Goal: Connect with others: Connect with others

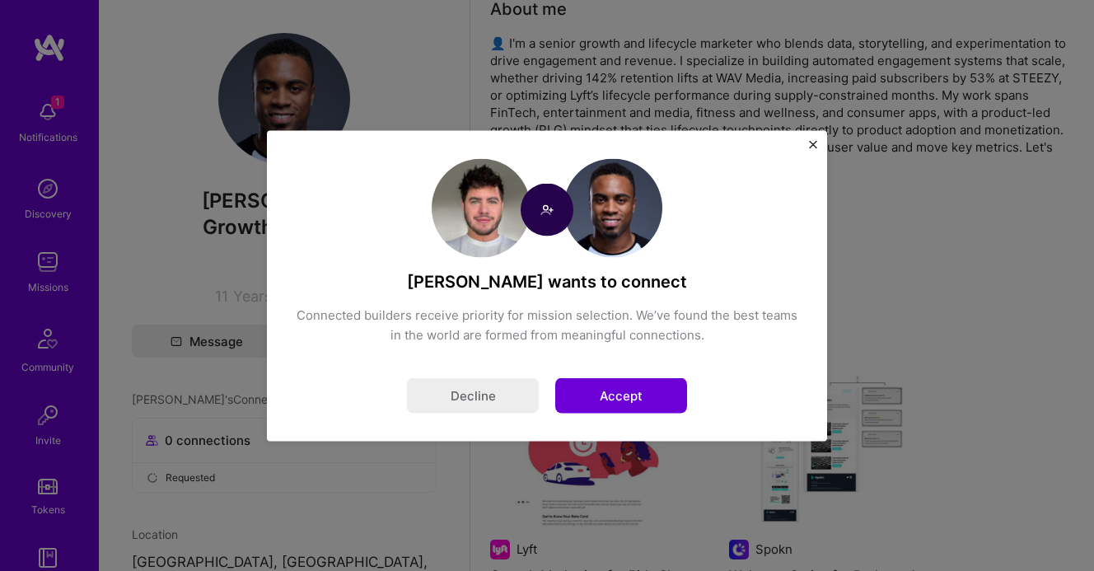
scroll to position [100, 0]
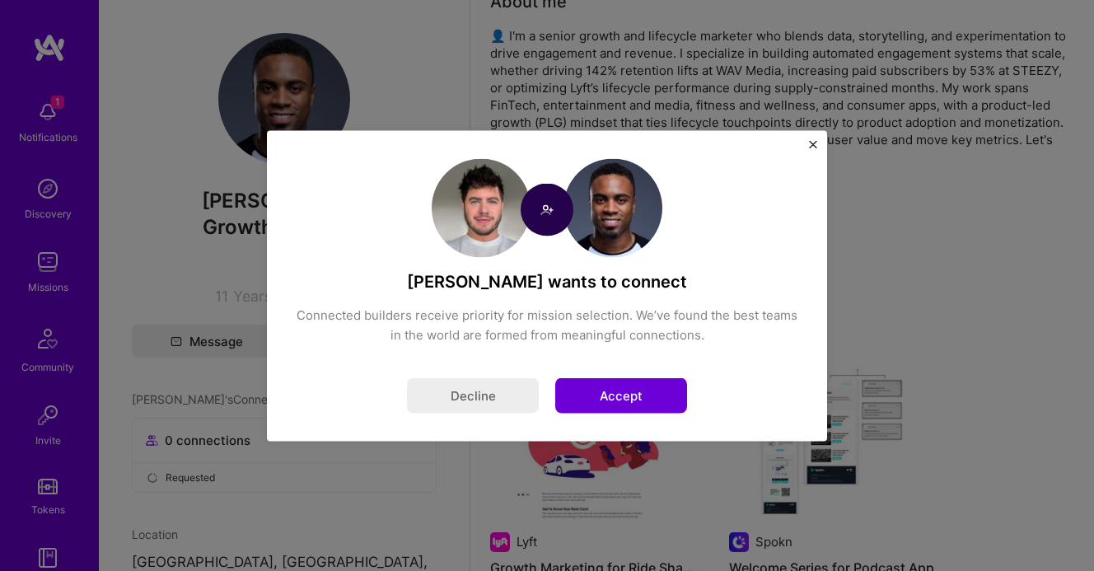
click at [818, 138] on div "[PERSON_NAME] wants to connect Connected builders receive priority for mission …" at bounding box center [547, 285] width 560 height 311
click at [817, 139] on div "[PERSON_NAME] wants to connect Connected builders receive priority for mission …" at bounding box center [547, 285] width 560 height 311
click at [814, 140] on img "Close" at bounding box center [813, 144] width 8 height 8
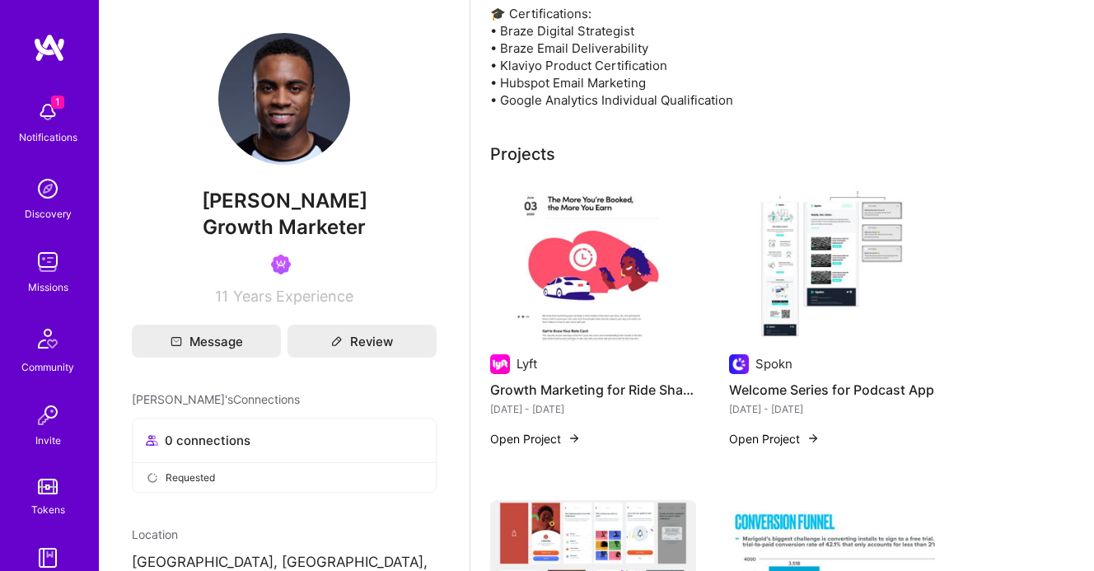
scroll to position [276, 0]
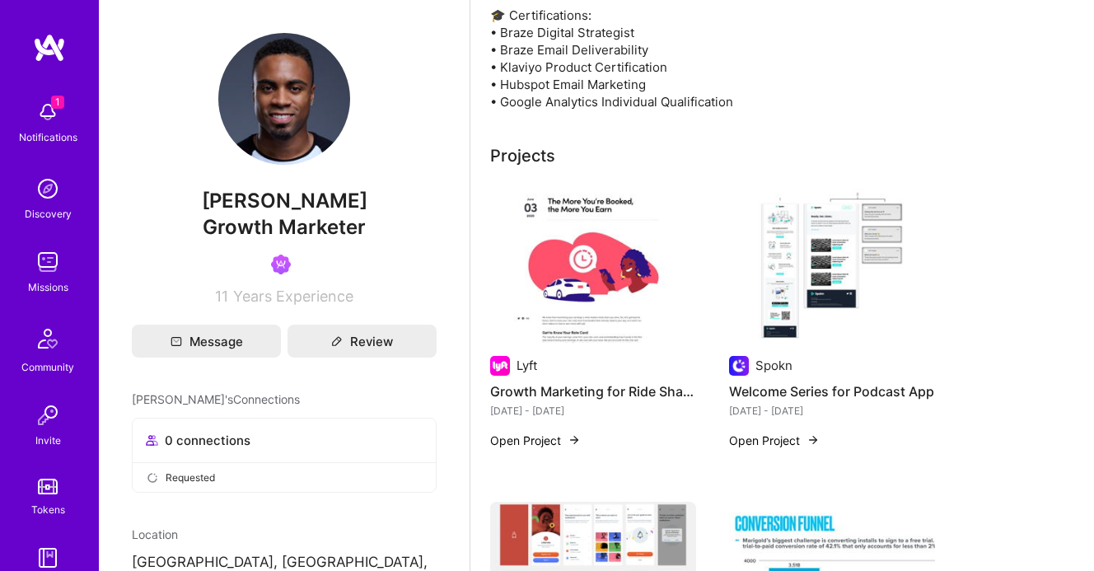
click at [567, 288] on img at bounding box center [593, 265] width 206 height 155
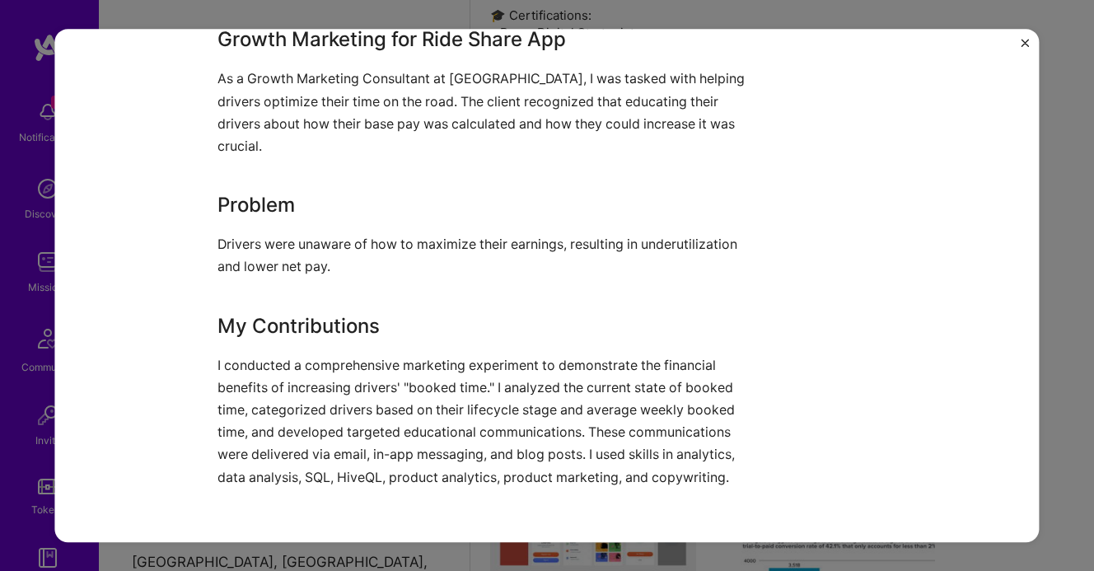
scroll to position [1298, 0]
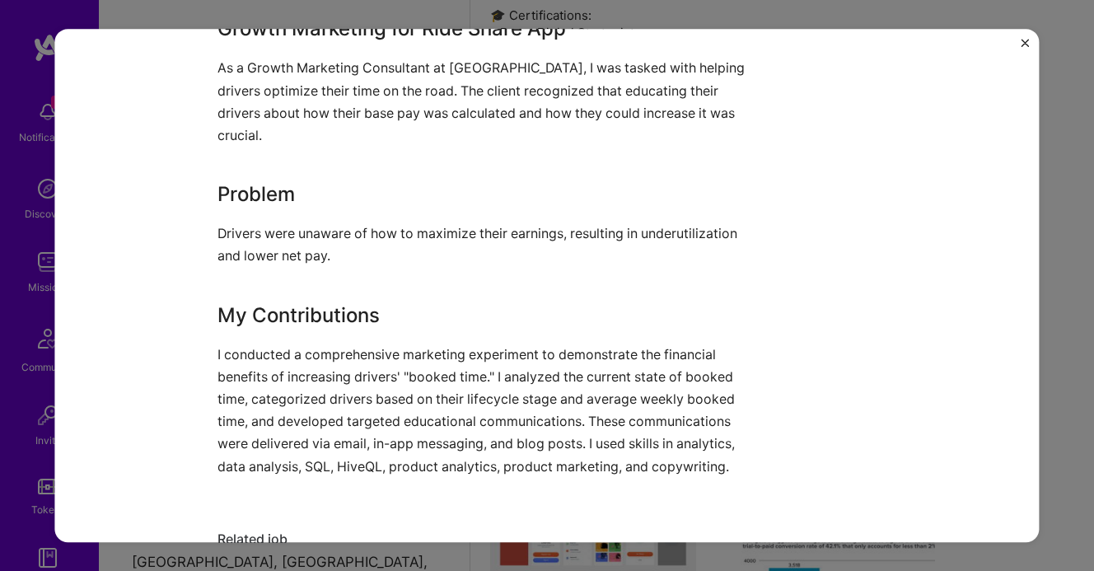
click at [1018, 40] on div "Growth Marketing for Ride Share App Lyft Mobility Role Growth Marketer [DATE] -…" at bounding box center [546, 286] width 985 height 514
click at [1022, 40] on img "Close" at bounding box center [1026, 43] width 8 height 8
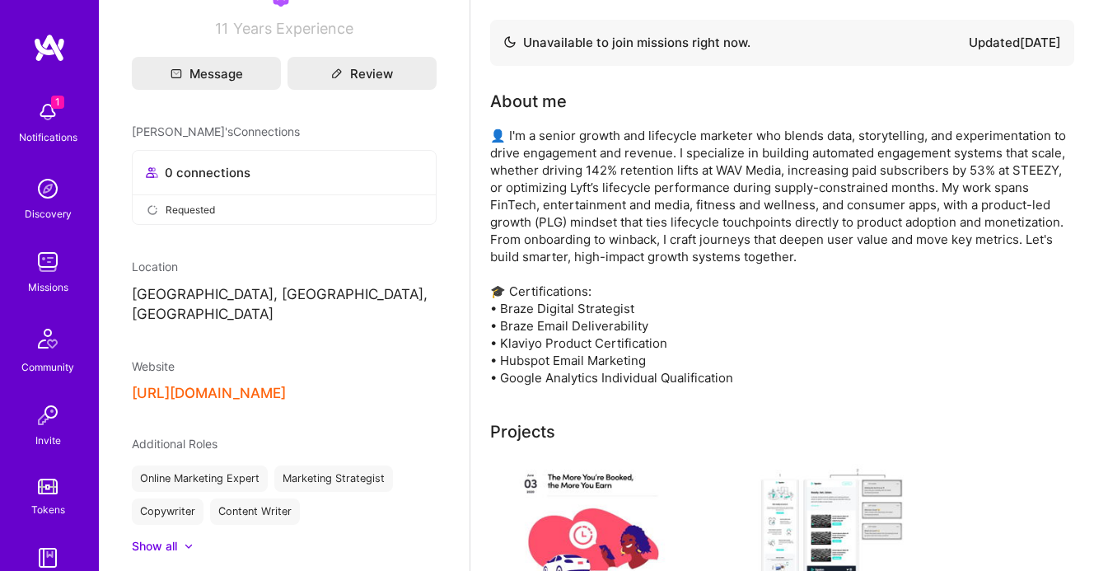
click at [77, 123] on div "1 Notifications" at bounding box center [48, 120] width 102 height 57
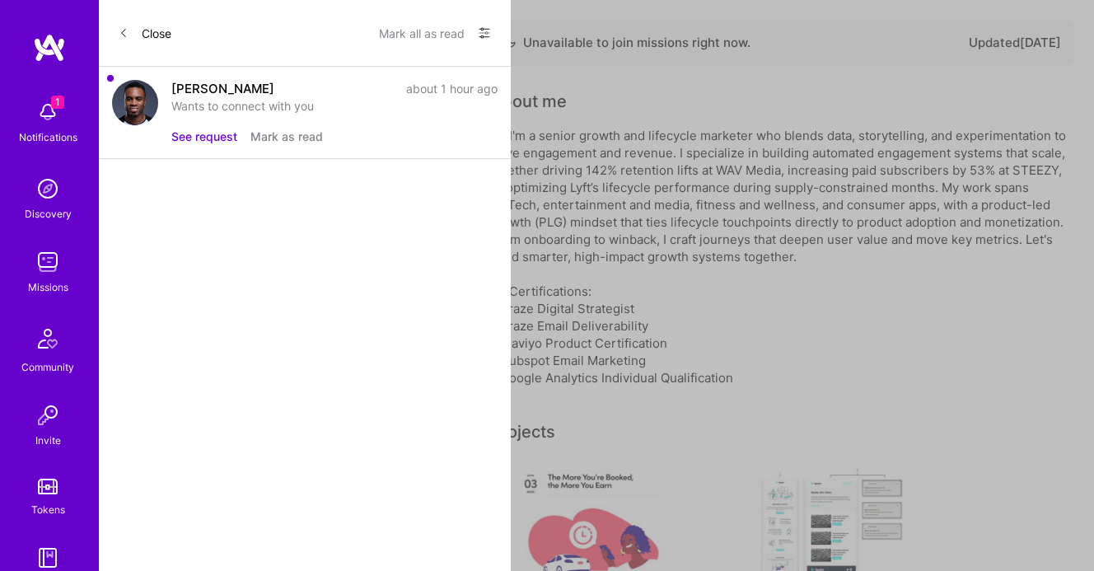
click at [227, 135] on button "See request" at bounding box center [204, 136] width 66 height 17
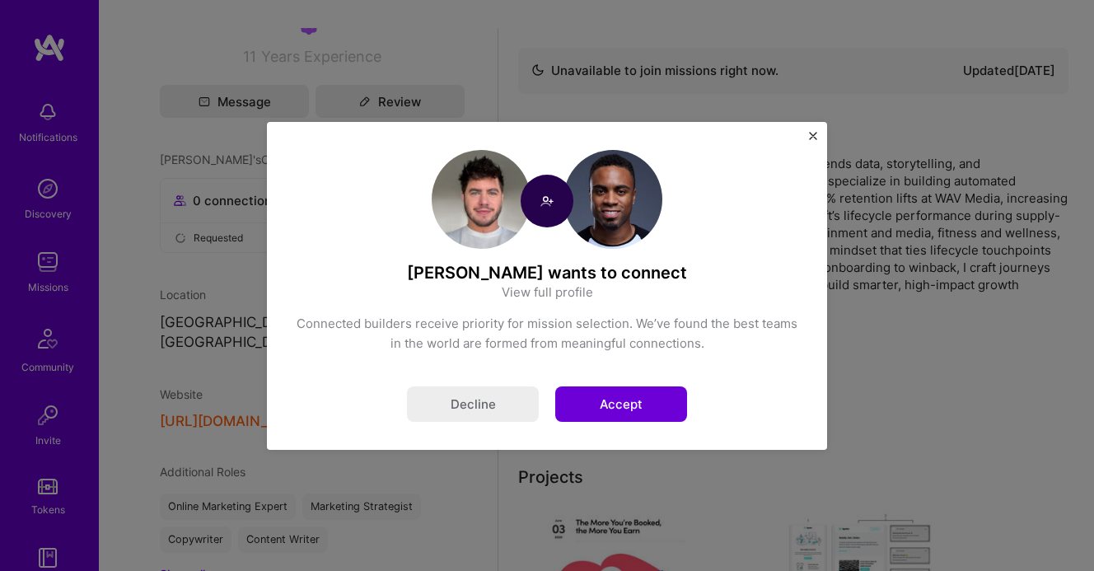
click at [629, 402] on button "Accept" at bounding box center [621, 403] width 132 height 35
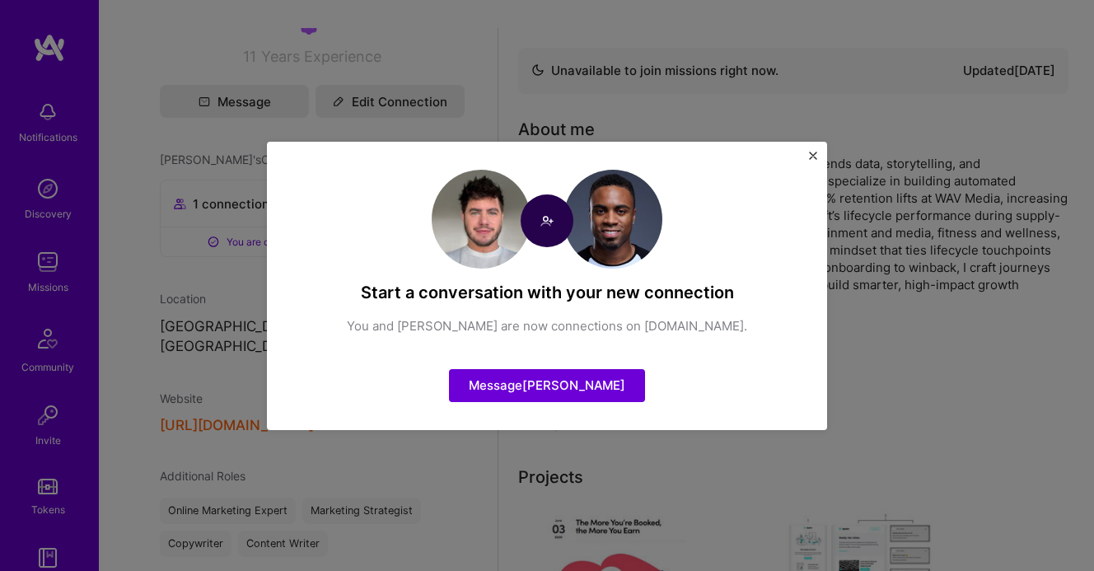
click at [567, 372] on button "Message [PERSON_NAME]" at bounding box center [547, 385] width 196 height 33
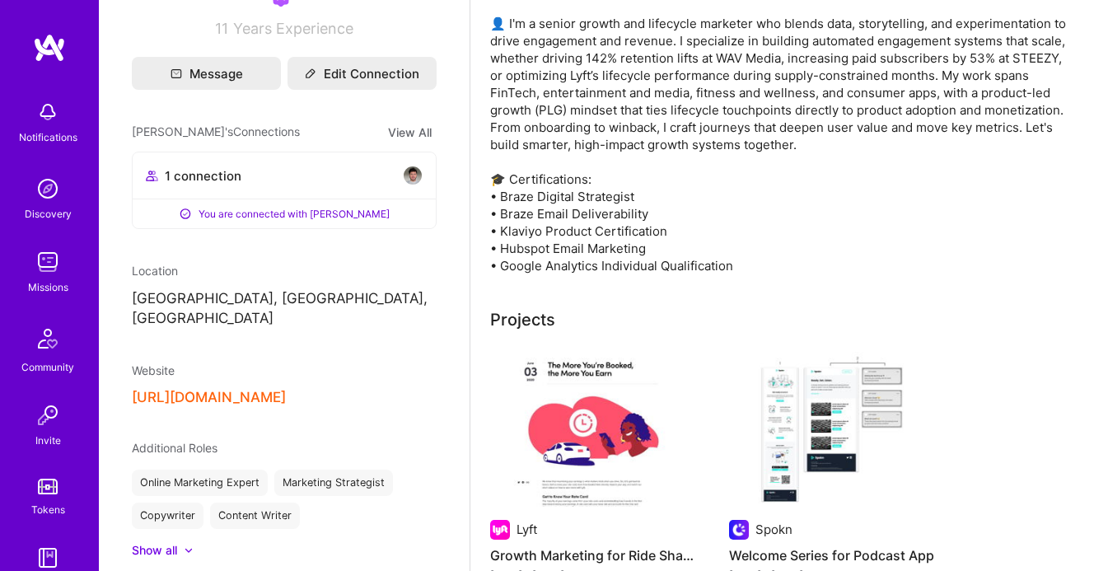
scroll to position [129, 0]
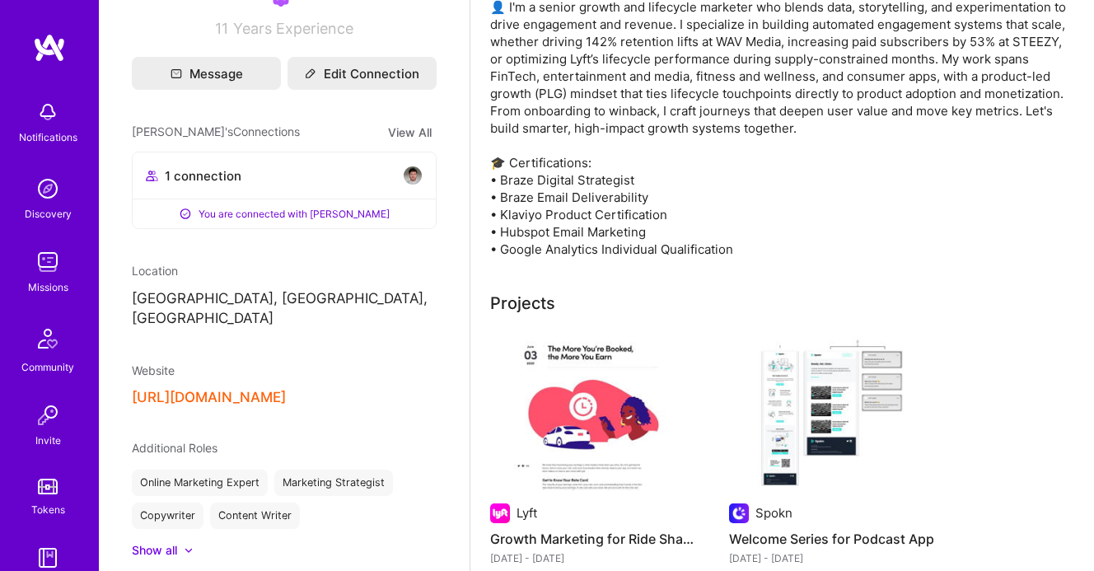
click at [286, 389] on button "[URL][DOMAIN_NAME]" at bounding box center [209, 397] width 154 height 17
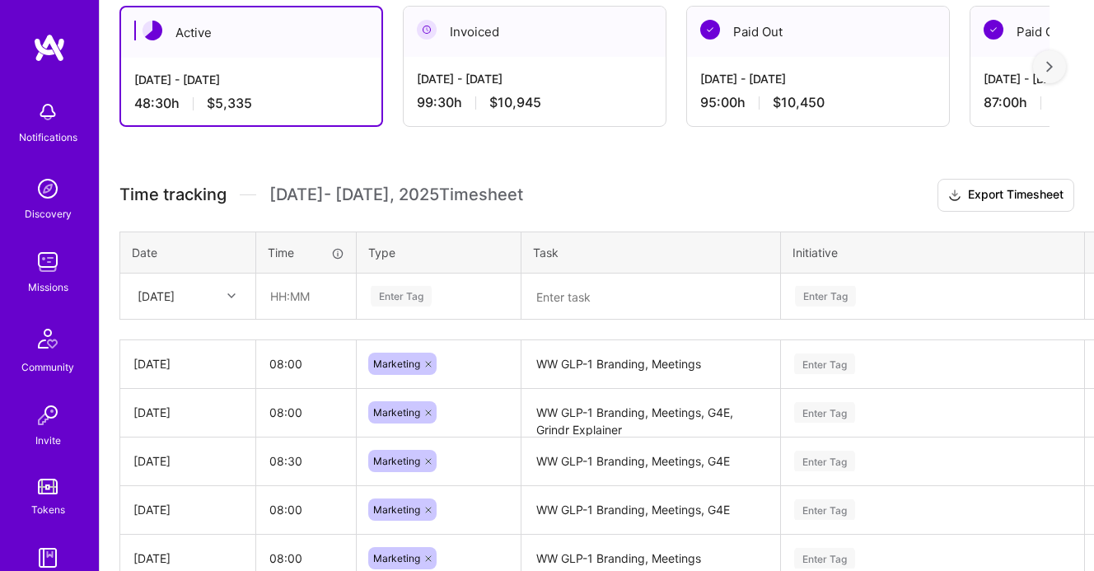
scroll to position [301, 0]
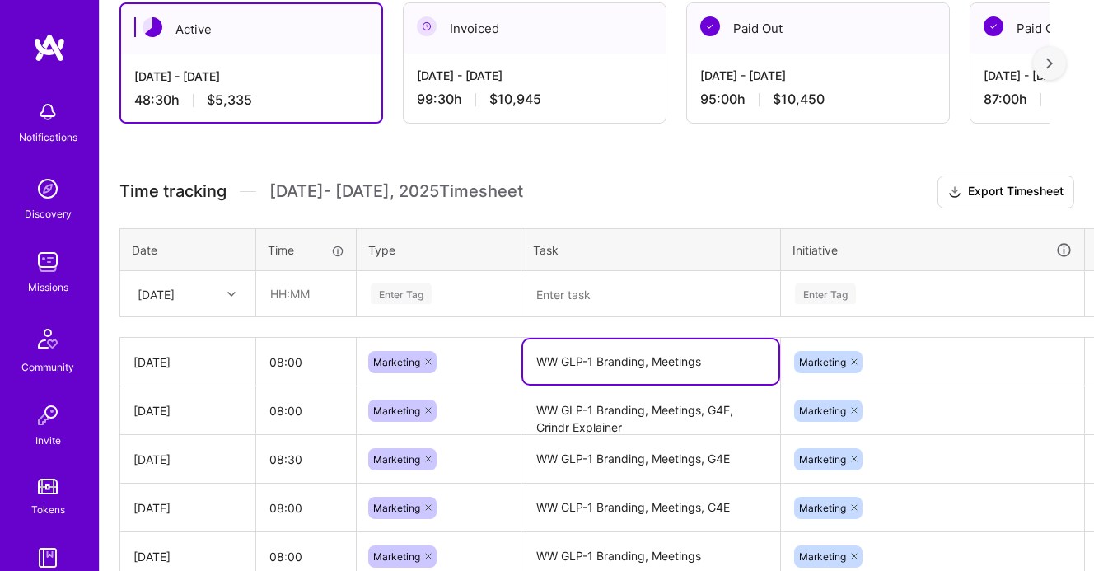
click at [619, 368] on textarea "WW GLP-1 Branding, Meetings" at bounding box center [650, 361] width 255 height 44
click at [702, 358] on textarea "WW GLP-1 Branding, Meetings" at bounding box center [650, 361] width 255 height 44
type textarea "WW GLP-1 Branding, Meetings, Apple + Android app screens, Edge"
click at [1033, 312] on div "Enter Tag" at bounding box center [933, 294] width 302 height 43
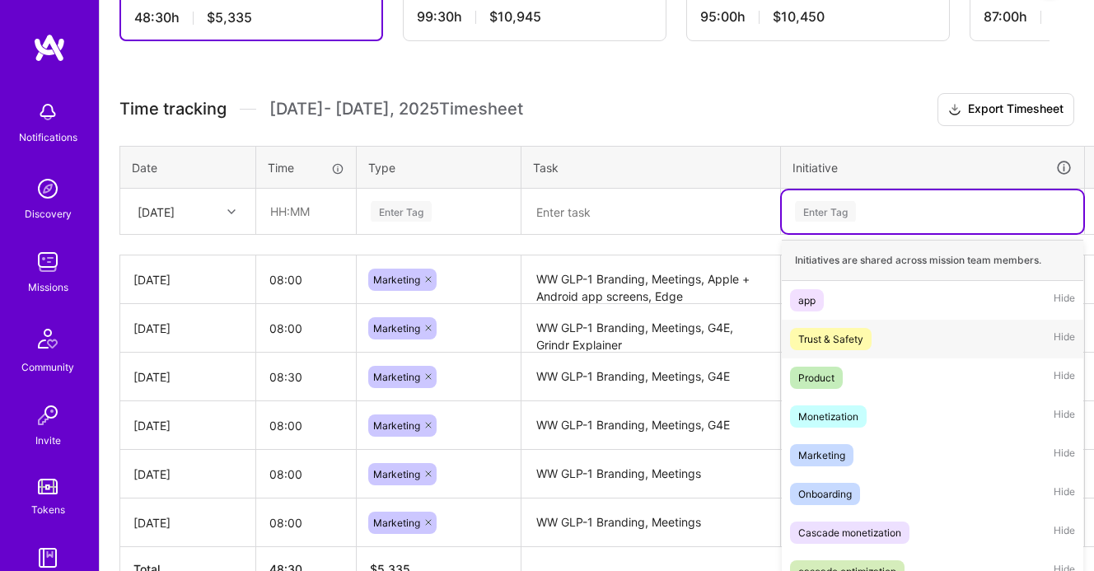
scroll to position [395, 0]
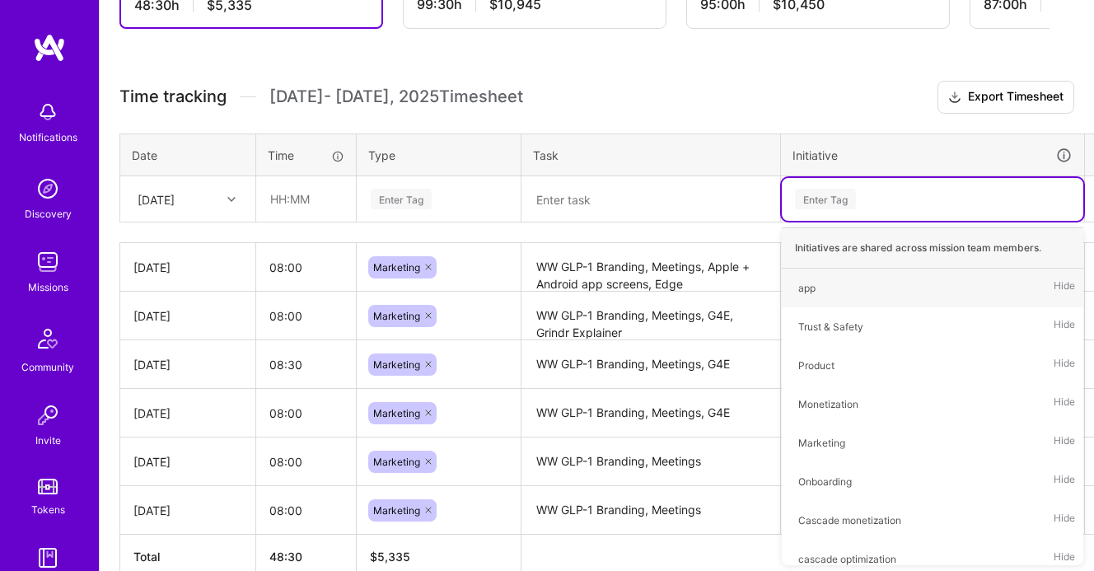
click at [956, 154] on div "Initiative" at bounding box center [933, 155] width 280 height 19
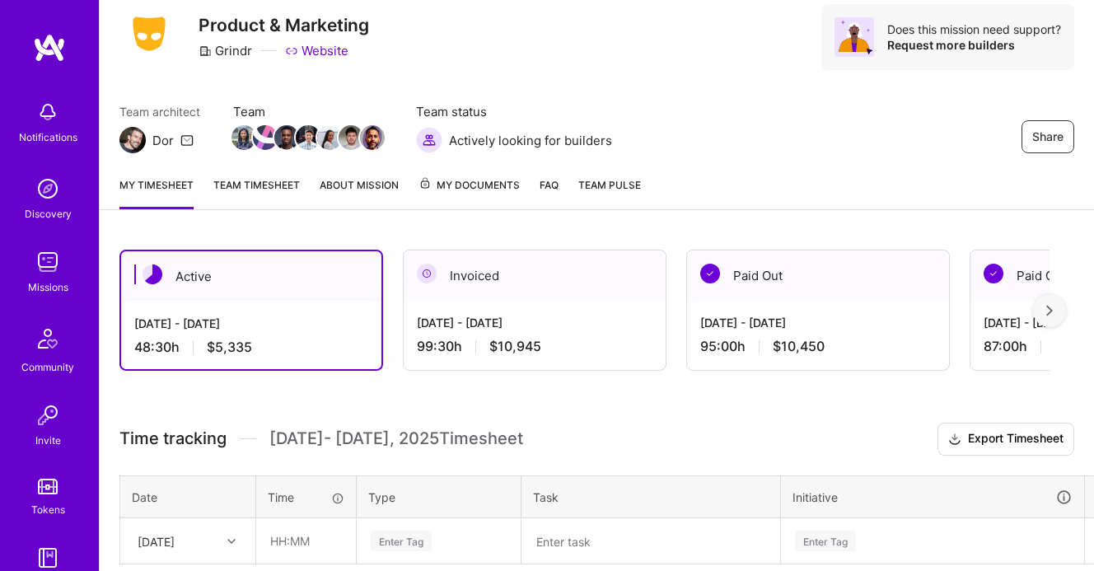
scroll to position [0, 0]
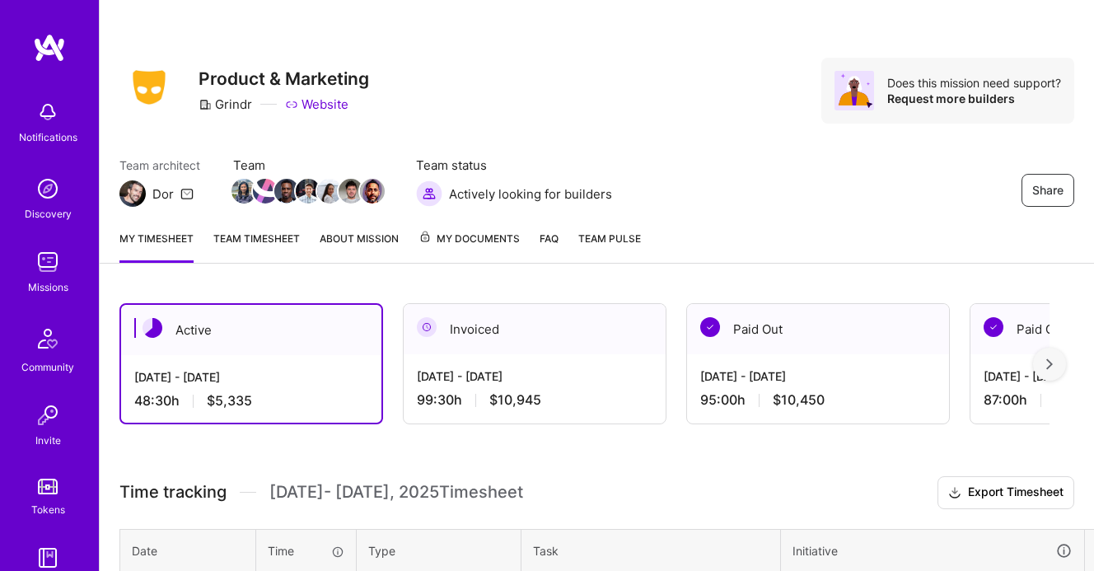
click at [276, 246] on link "Team timesheet" at bounding box center [256, 246] width 87 height 33
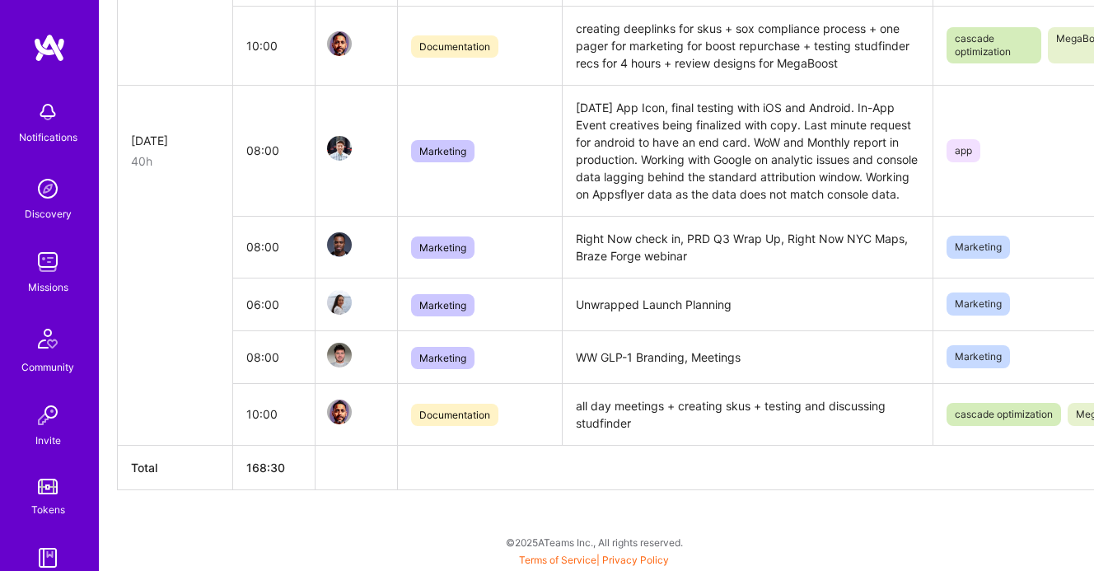
scroll to position [1694, 2]
